Goal: Transaction & Acquisition: Obtain resource

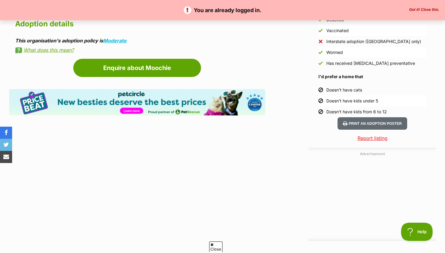
click at [205, 167] on article "Advertisement Adoption information I've been adopted! This pet is no longer ava…" at bounding box center [137, 77] width 256 height 588
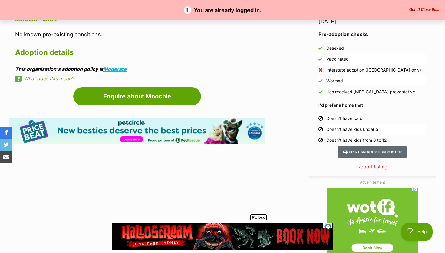
scroll to position [519, 0]
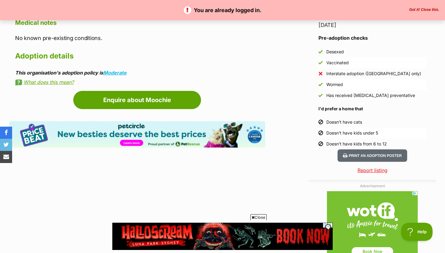
drag, startPoint x: 327, startPoint y: 144, endPoint x: 403, endPoint y: 142, distance: 75.4
click at [403, 142] on li "Doesn't have kids from 6 to 12" at bounding box center [373, 143] width 108 height 11
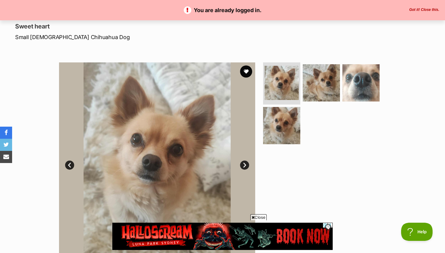
scroll to position [0, 0]
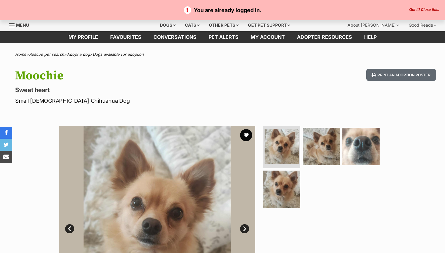
click at [37, 86] on p "Sweet heart" at bounding box center [143, 90] width 256 height 8
click at [114, 55] on link "Dogs available for adoption" at bounding box center [118, 54] width 51 height 5
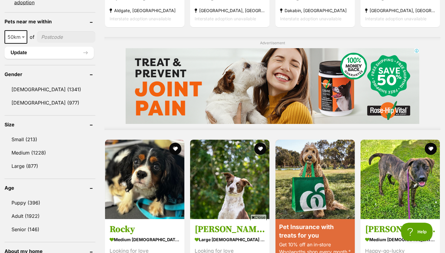
scroll to position [458, 0]
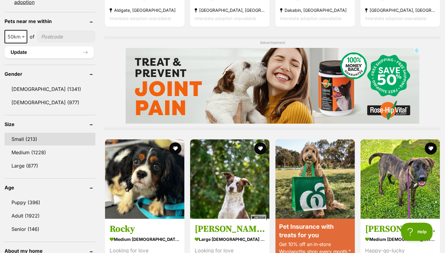
click at [33, 138] on link "Small (213)" at bounding box center [50, 139] width 91 height 13
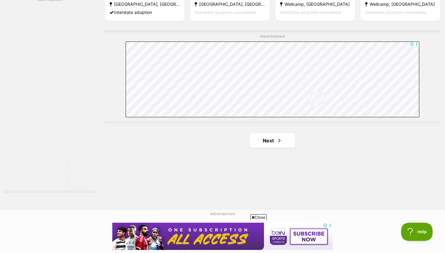
scroll to position [1073, 0]
click at [273, 140] on link "Next" at bounding box center [272, 141] width 45 height 15
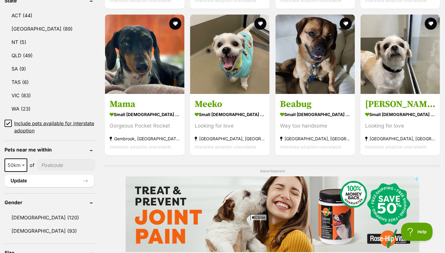
scroll to position [331, 0]
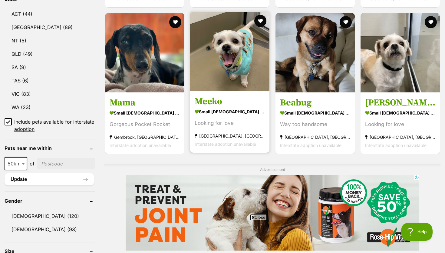
click at [241, 79] on img at bounding box center [229, 51] width 79 height 79
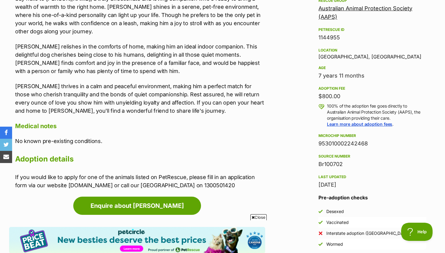
scroll to position [369, 0]
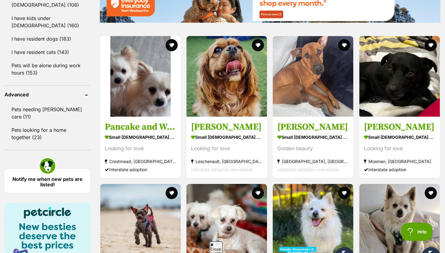
scroll to position [726, 0]
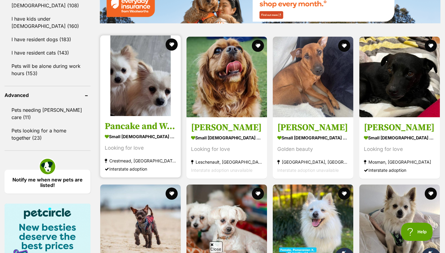
click at [121, 94] on img at bounding box center [140, 75] width 81 height 81
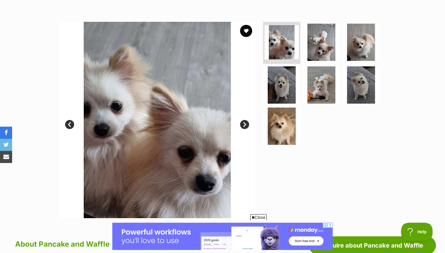
scroll to position [104, 0]
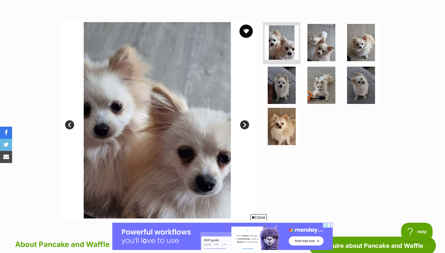
click at [244, 34] on button "favourite" at bounding box center [246, 31] width 13 height 13
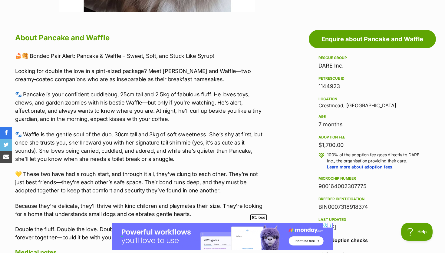
scroll to position [295, 0]
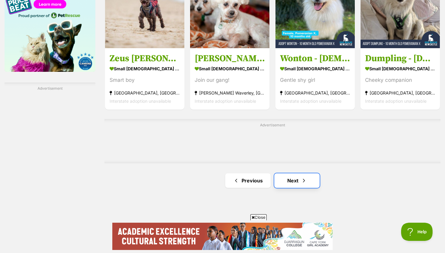
click at [291, 188] on link "Next" at bounding box center [296, 180] width 45 height 15
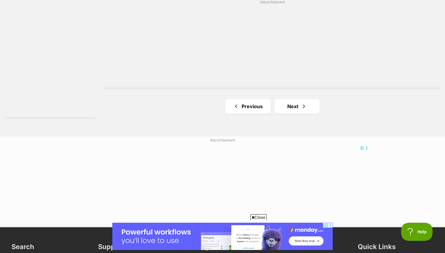
scroll to position [1111, 0]
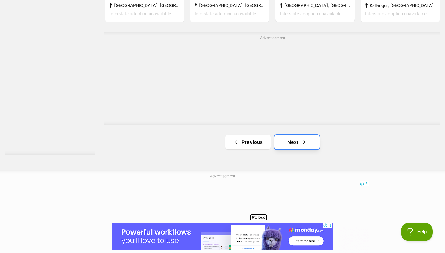
click at [302, 142] on span "Next page" at bounding box center [304, 141] width 6 height 7
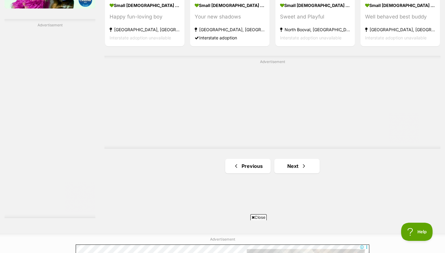
scroll to position [1049, 0]
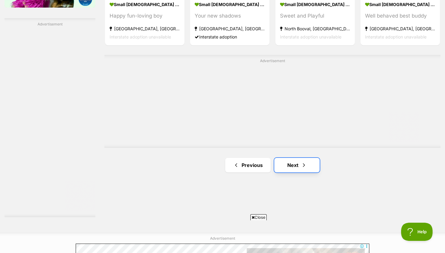
click at [297, 165] on link "Next" at bounding box center [296, 165] width 45 height 15
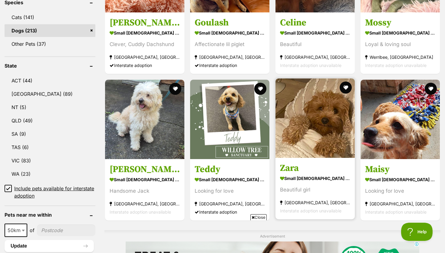
click at [319, 181] on strong "small [DEMOGRAPHIC_DATA] Dog" at bounding box center [315, 178] width 70 height 9
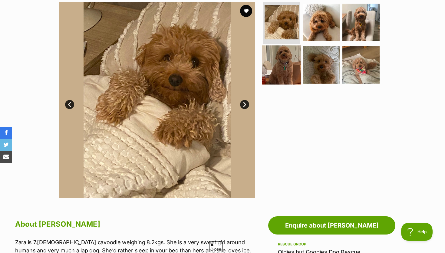
click at [293, 58] on img at bounding box center [281, 64] width 39 height 39
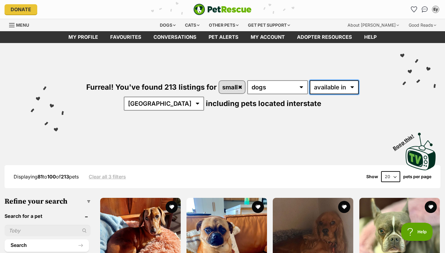
click at [331, 86] on select "available in located in" at bounding box center [334, 87] width 49 height 14
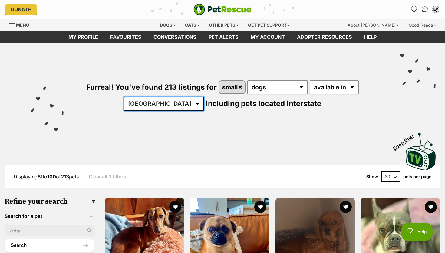
click at [167, 104] on select "[GEOGRAPHIC_DATA] [GEOGRAPHIC_DATA] [GEOGRAPHIC_DATA] [GEOGRAPHIC_DATA] [GEOGRA…" at bounding box center [164, 104] width 80 height 14
select select "NSW"
click at [143, 97] on select "[GEOGRAPHIC_DATA] [GEOGRAPHIC_DATA] [GEOGRAPHIC_DATA] [GEOGRAPHIC_DATA] [GEOGRA…" at bounding box center [164, 104] width 80 height 14
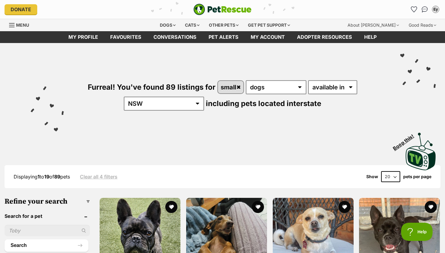
click at [384, 176] on select "20 40 60" at bounding box center [390, 176] width 19 height 11
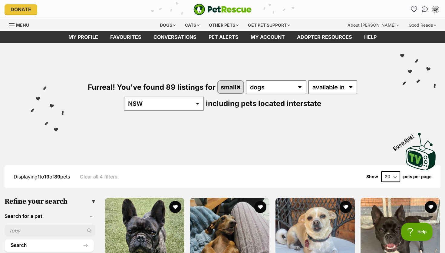
select select "60"
click at [381, 171] on select "20 40 60" at bounding box center [390, 176] width 19 height 11
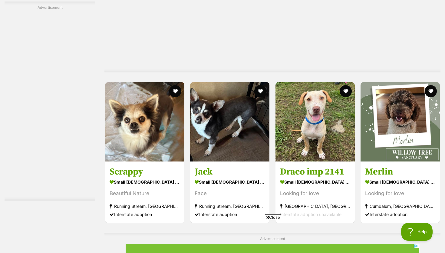
scroll to position [2829, 0]
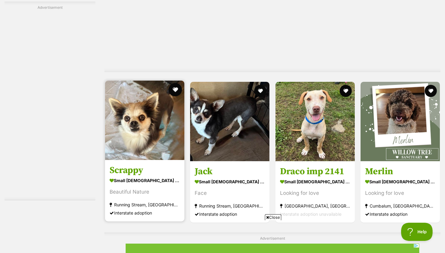
click at [176, 90] on button "favourite" at bounding box center [175, 89] width 13 height 13
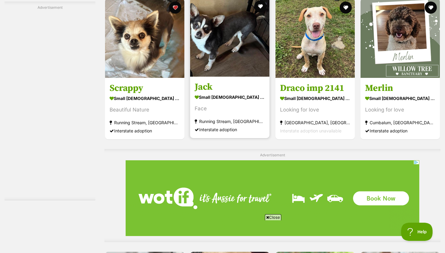
scroll to position [3101, 0]
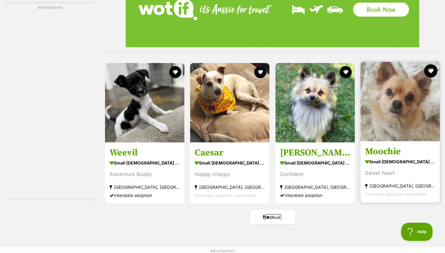
click at [430, 71] on button "favourite" at bounding box center [430, 70] width 13 height 13
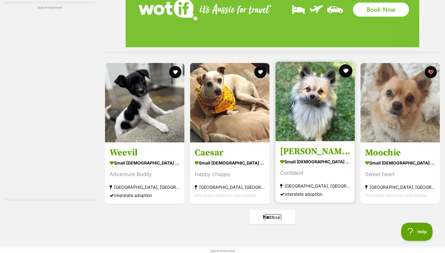
click at [344, 69] on button "favourite" at bounding box center [345, 70] width 13 height 13
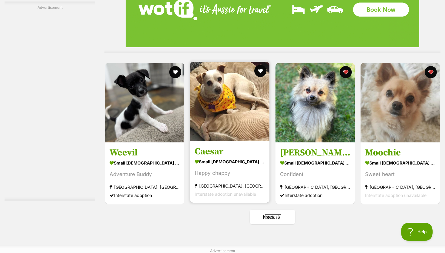
scroll to position [3277, 0]
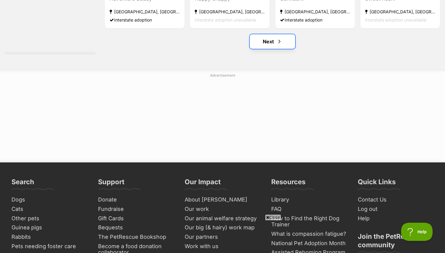
click at [275, 40] on link "Next" at bounding box center [272, 41] width 45 height 15
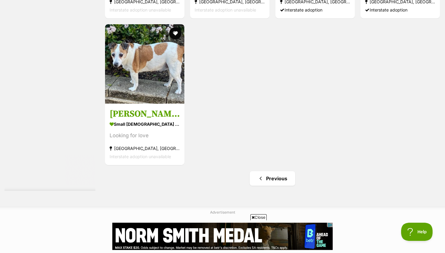
scroll to position [1621, 0]
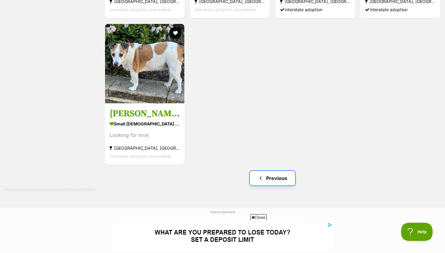
click at [273, 181] on link "Previous" at bounding box center [272, 178] width 45 height 15
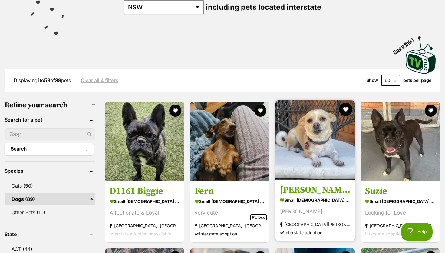
click at [345, 108] on button "favourite" at bounding box center [345, 109] width 13 height 13
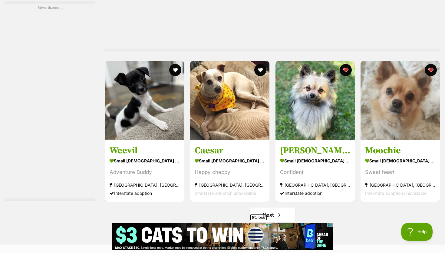
scroll to position [3074, 0]
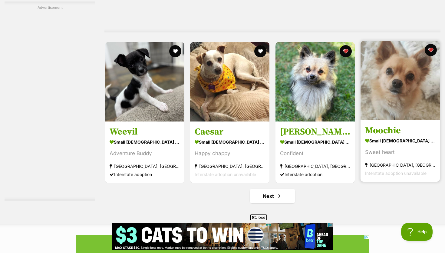
click at [416, 81] on img at bounding box center [400, 80] width 79 height 79
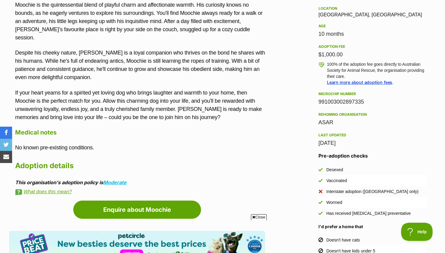
scroll to position [397, 0]
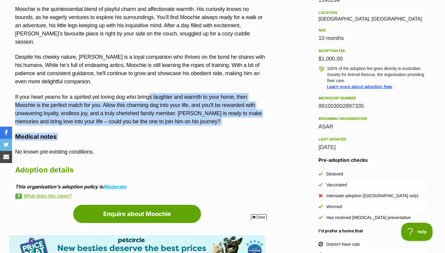
drag, startPoint x: 159, startPoint y: 101, endPoint x: 151, endPoint y: 140, distance: 40.3
click at [151, 140] on div "About Moochie Meet [PERSON_NAME], a pint-sized dynamo with a heart full of love…" at bounding box center [140, 72] width 250 height 254
click at [151, 140] on h4 "Medical notes" at bounding box center [140, 137] width 250 height 8
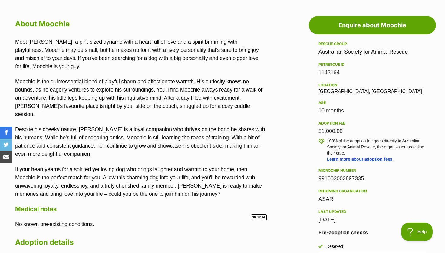
scroll to position [318, 0]
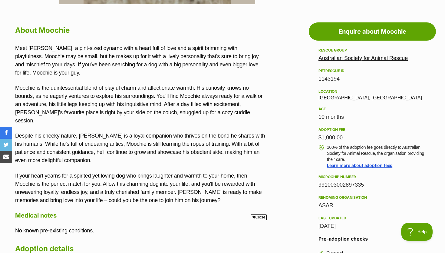
click at [326, 98] on div "Location [GEOGRAPHIC_DATA], [GEOGRAPHIC_DATA]" at bounding box center [373, 94] width 108 height 13
copy div "[GEOGRAPHIC_DATA]"
